Goal: Task Accomplishment & Management: Manage account settings

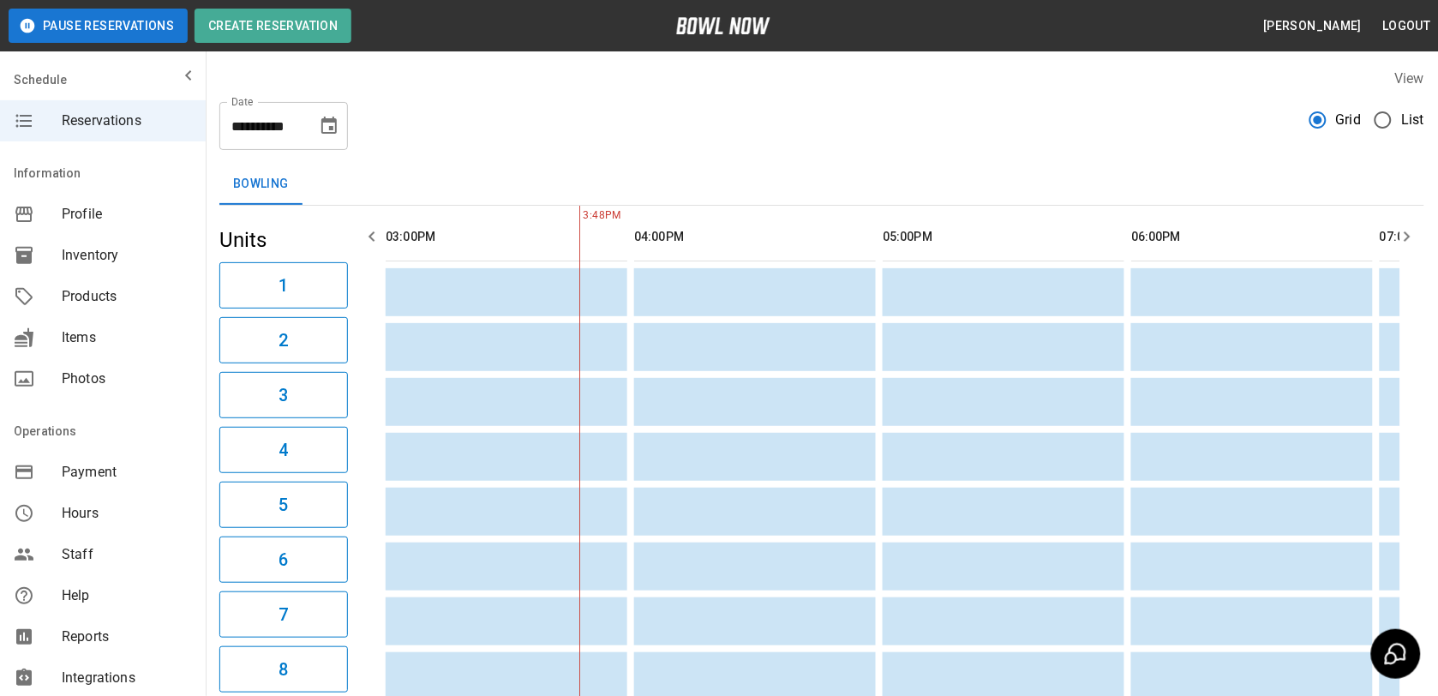
click at [1360, 120] on span "Grid" at bounding box center [1349, 120] width 26 height 21
click at [1346, 123] on span "Grid" at bounding box center [1349, 120] width 26 height 21
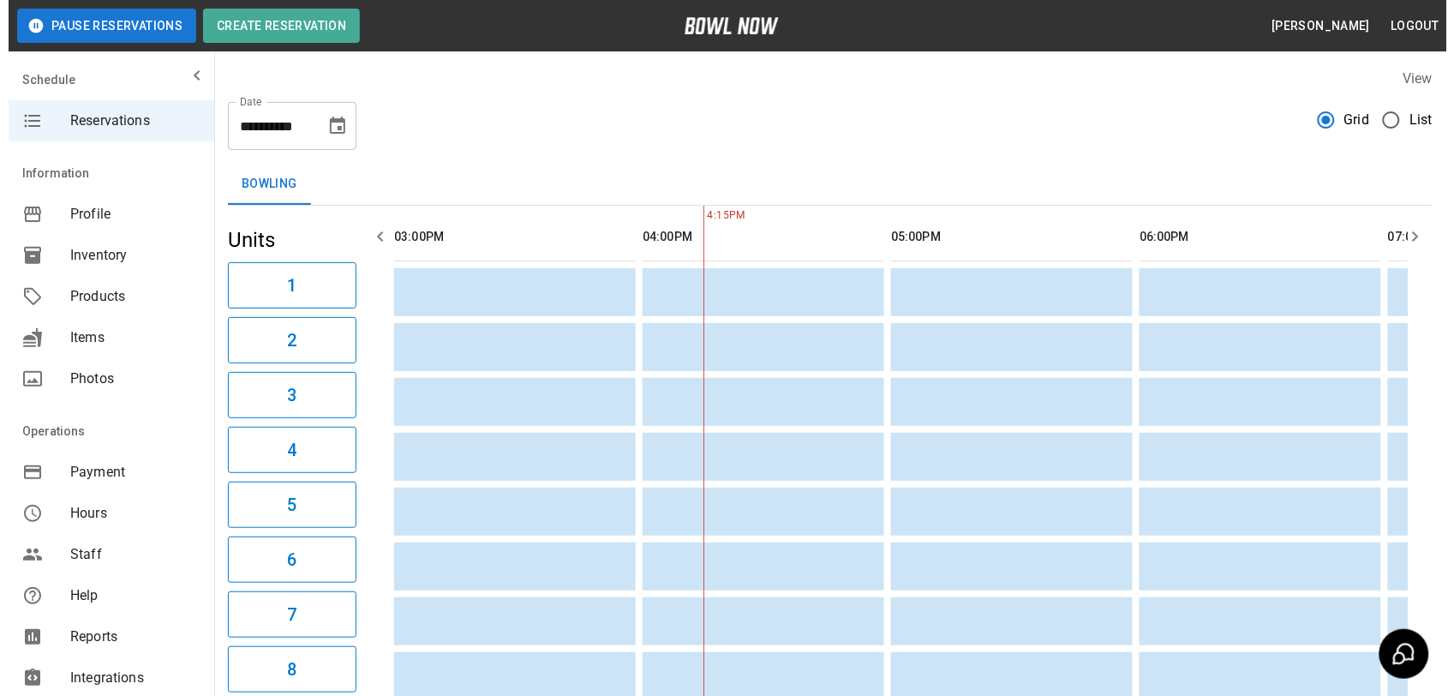
scroll to position [0, 248]
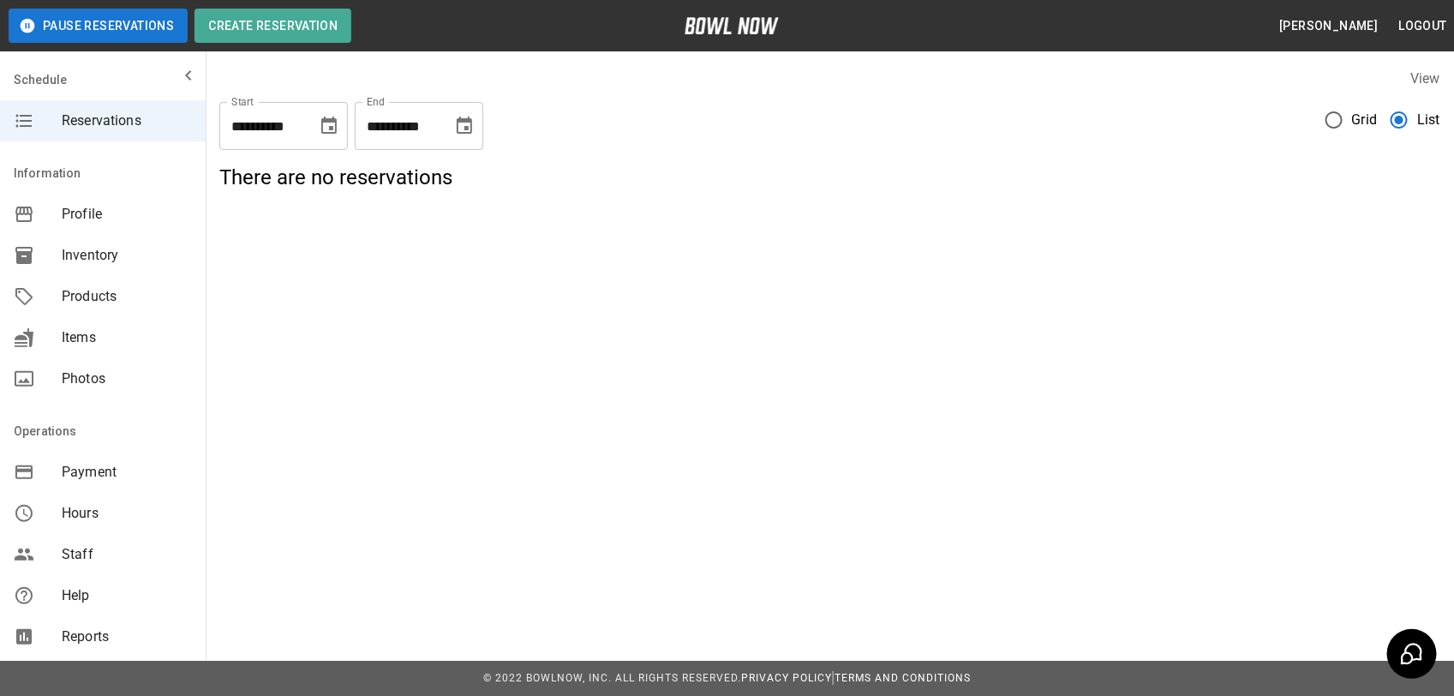
click at [92, 26] on button "Pause Reservations" at bounding box center [98, 26] width 179 height 34
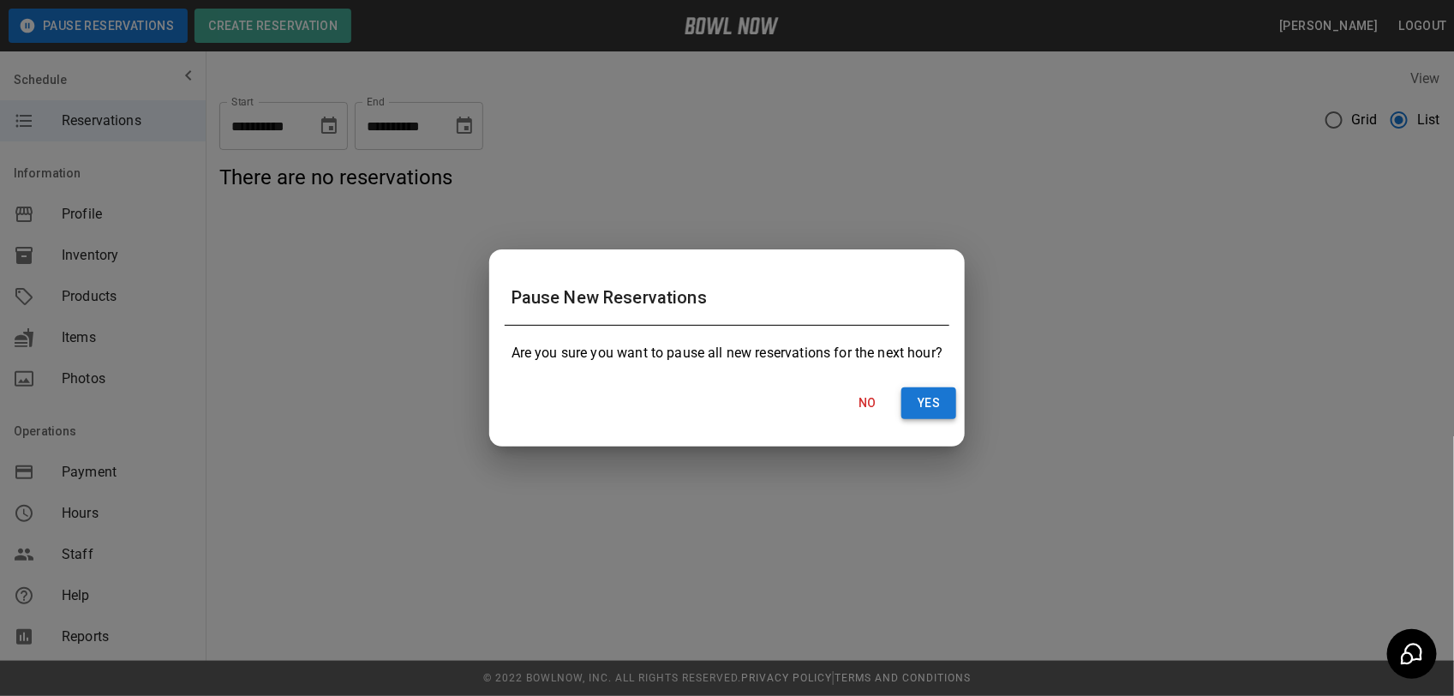
click at [937, 401] on button "Yes" at bounding box center [928, 403] width 55 height 32
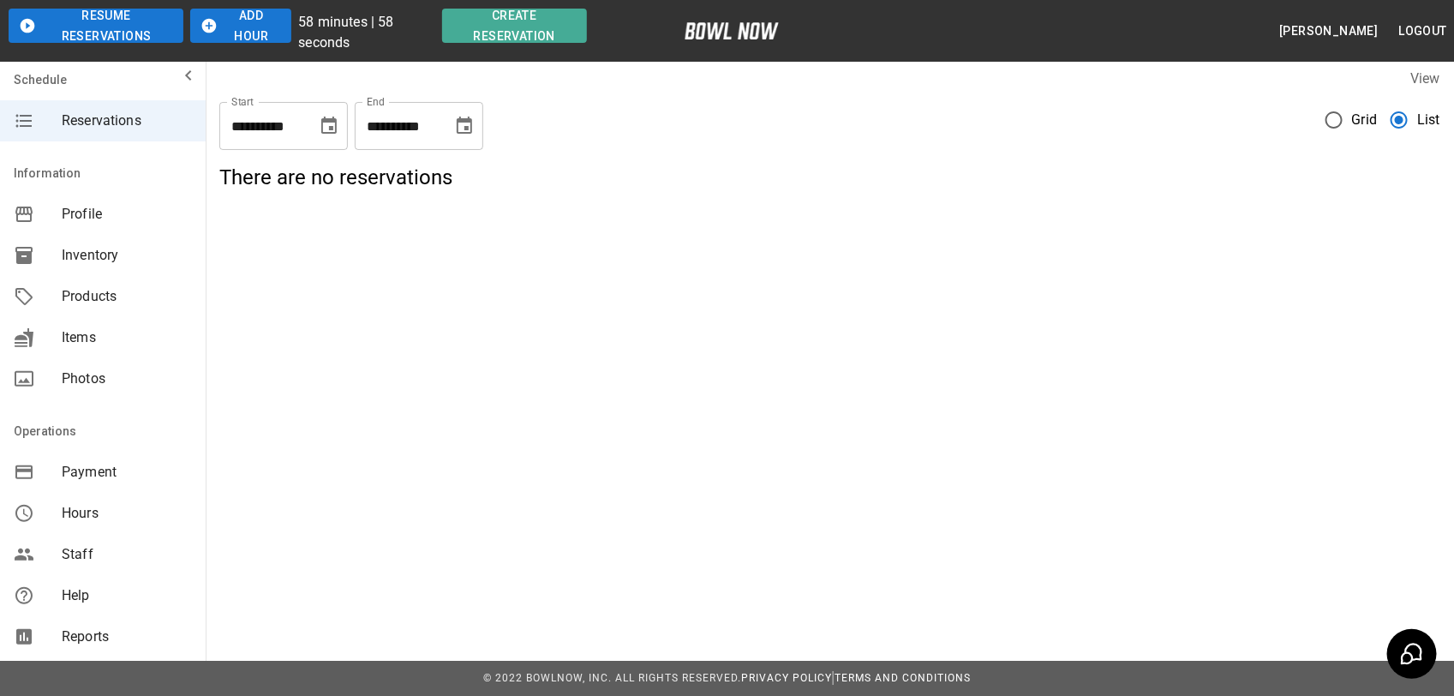
click at [258, 27] on button "Add Hour" at bounding box center [240, 26] width 101 height 34
click at [258, 27] on button "Add Hour" at bounding box center [223, 26] width 94 height 34
click at [257, 27] on button "Add Hour" at bounding box center [223, 26] width 94 height 34
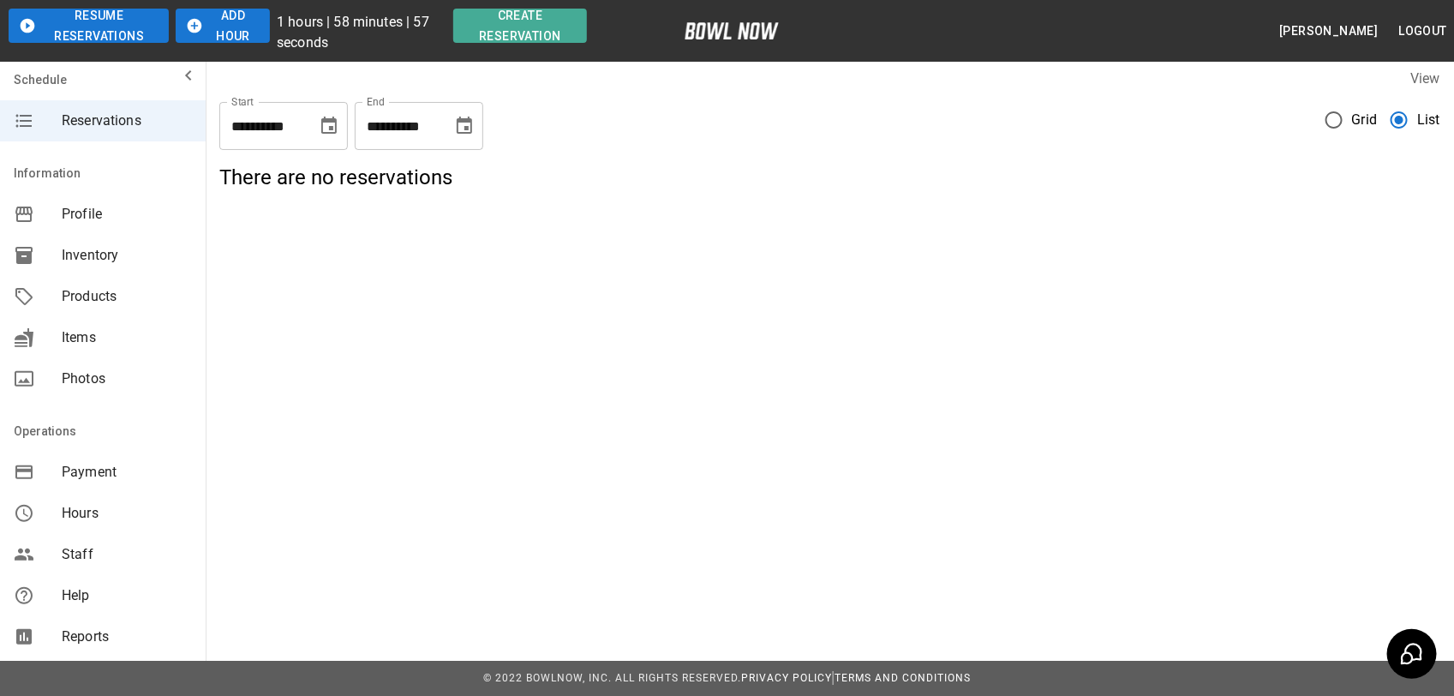
click at [257, 27] on button "Add Hour" at bounding box center [223, 26] width 94 height 34
click at [254, 24] on button "Add Hour" at bounding box center [223, 26] width 94 height 34
click at [253, 23] on button "Add Hour" at bounding box center [223, 26] width 94 height 34
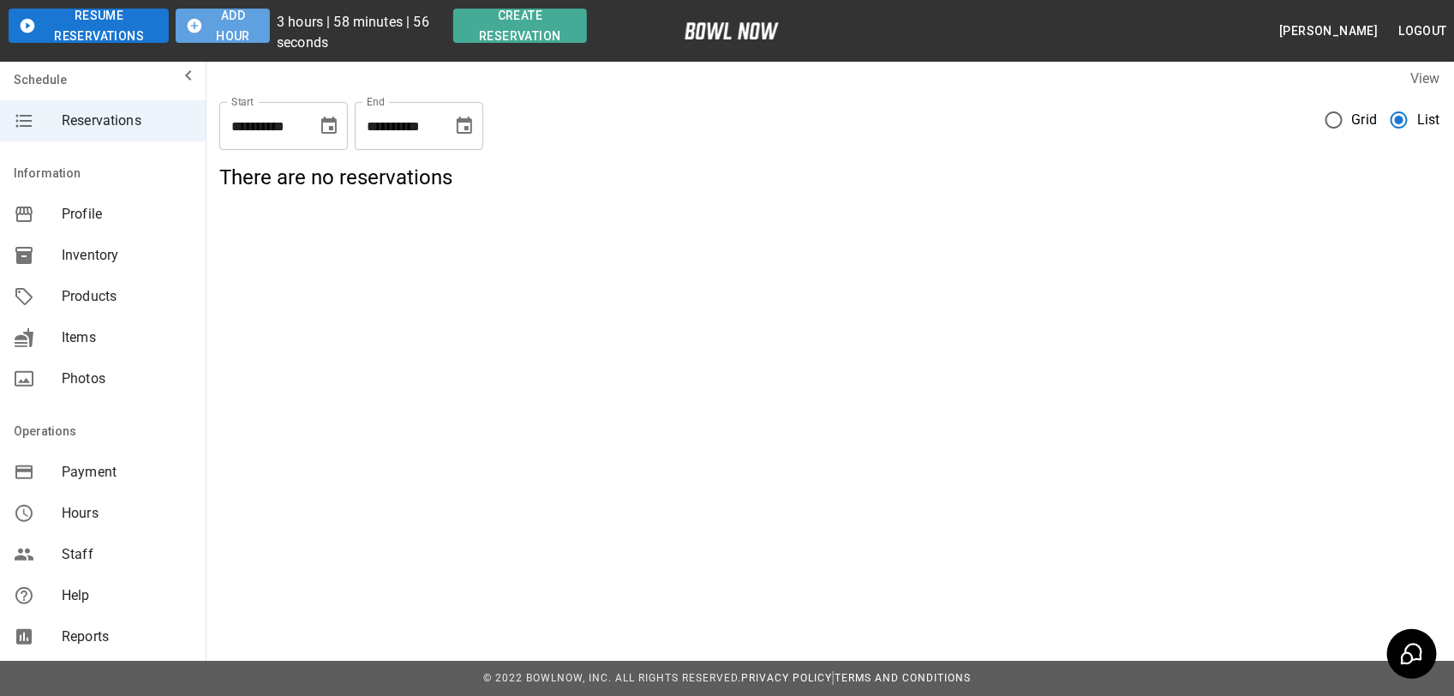
click at [253, 23] on button "Add Hour" at bounding box center [223, 26] width 94 height 34
click at [250, 22] on button "Add Hour" at bounding box center [223, 26] width 94 height 34
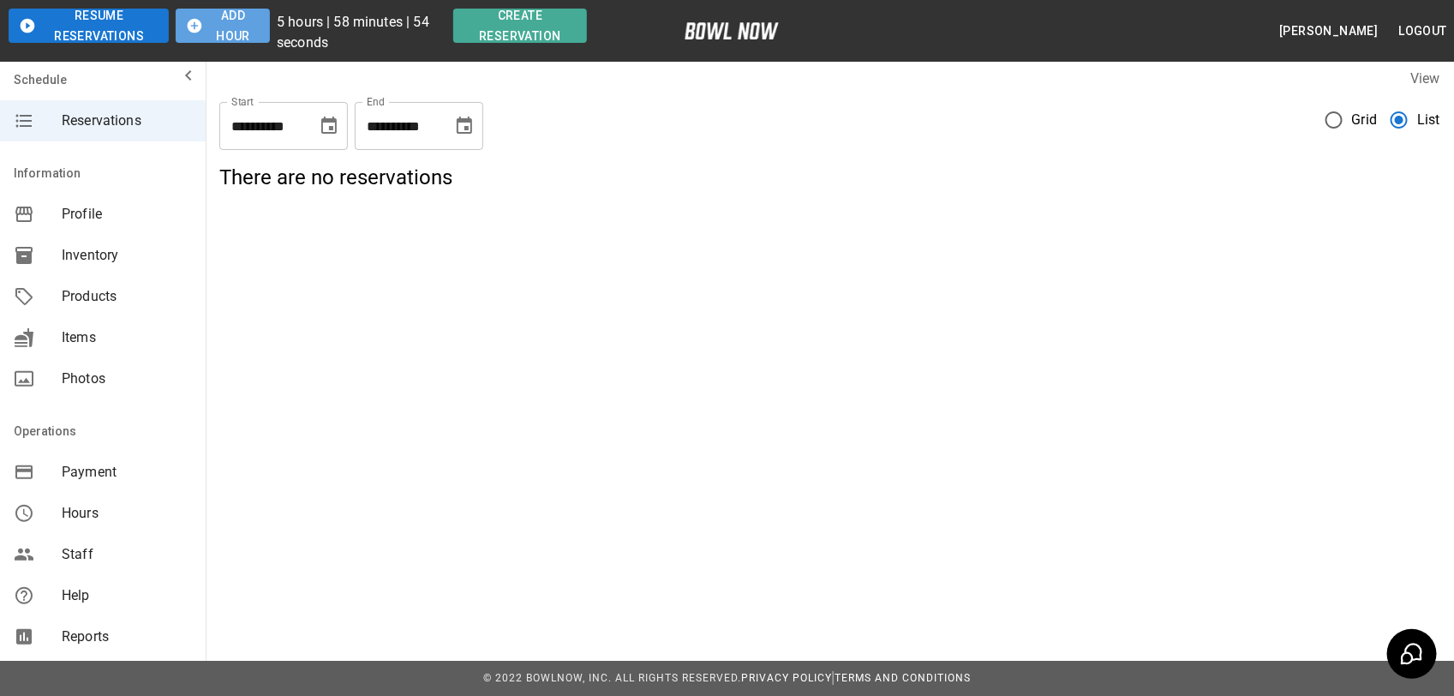
click at [250, 22] on button "Add Hour" at bounding box center [223, 26] width 94 height 34
